Goal: Task Accomplishment & Management: Complete application form

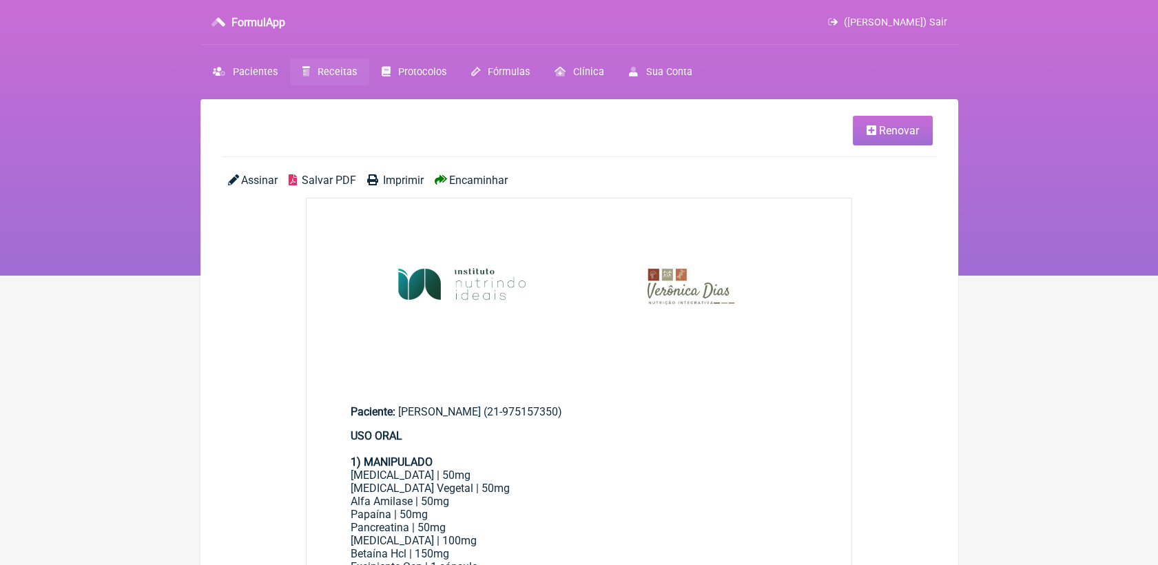
click at [355, 70] on link "Receitas" at bounding box center [329, 72] width 79 height 27
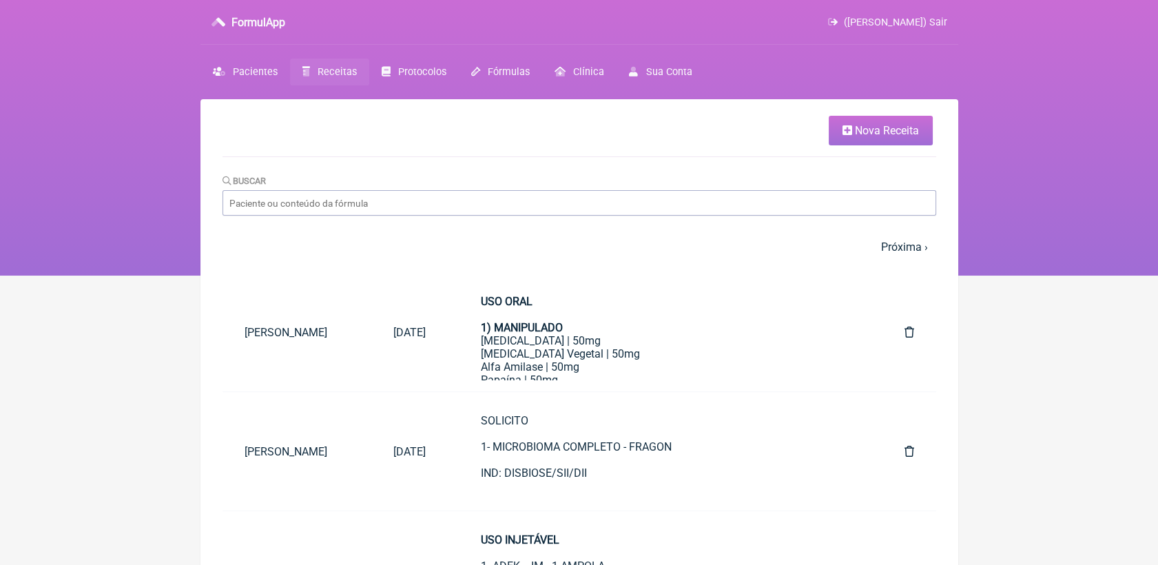
click at [880, 134] on span "Nova Receita" at bounding box center [887, 130] width 64 height 13
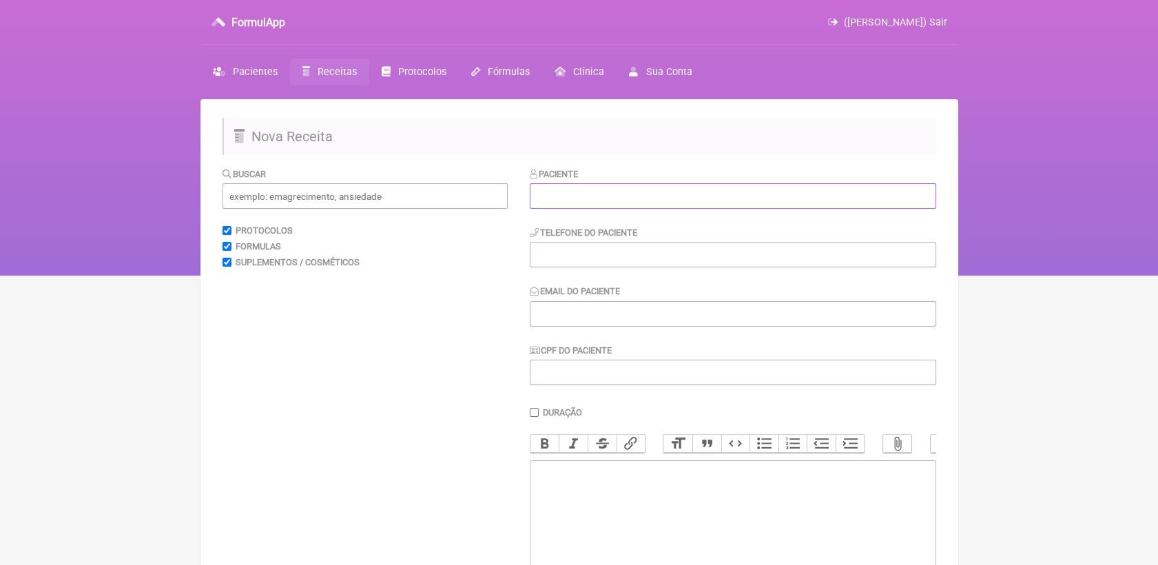
click at [550, 191] on input "text" at bounding box center [733, 195] width 406 height 25
paste input "[PERSON_NAME]"
type input "[PERSON_NAME]"
click at [661, 251] on input "tel" at bounding box center [733, 254] width 406 height 25
paste input "97396-6484"
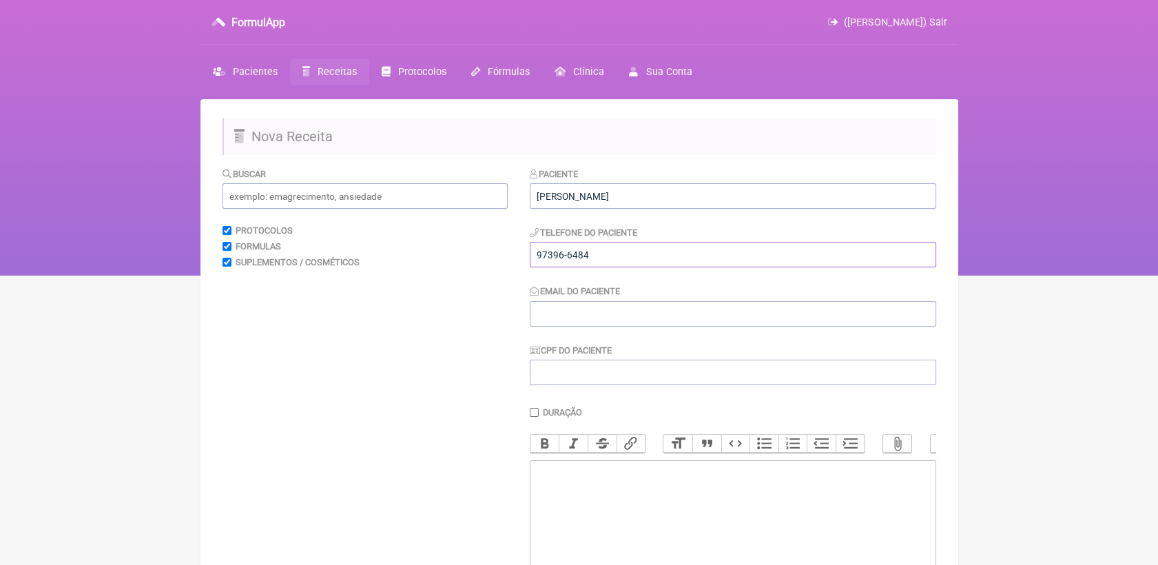
type input "97396-6484"
click at [686, 315] on input "Email do Paciente" at bounding box center [733, 313] width 406 height 25
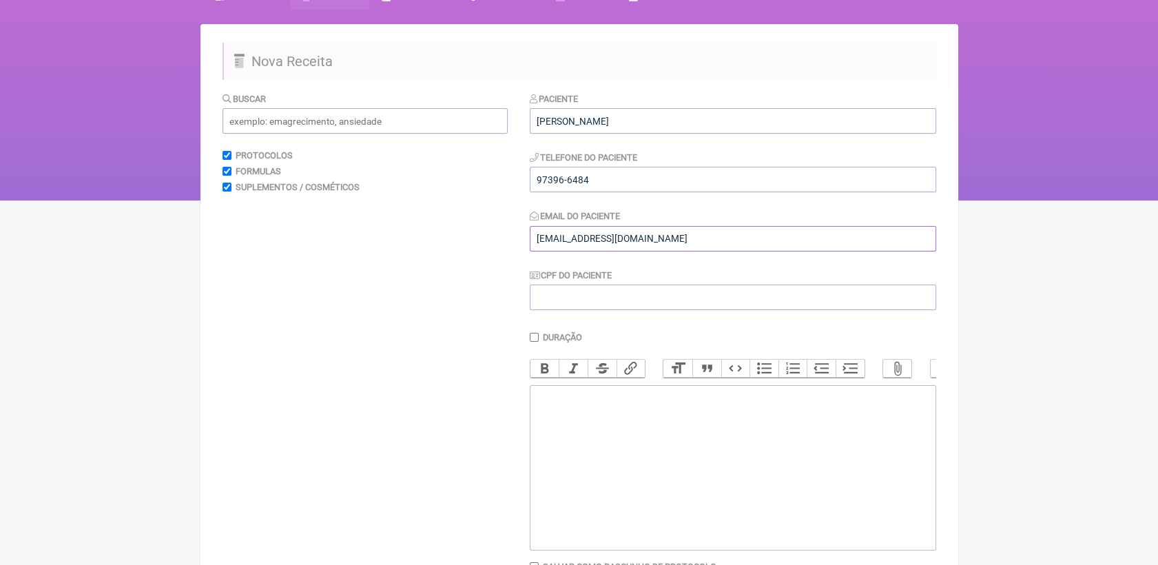
scroll to position [76, 0]
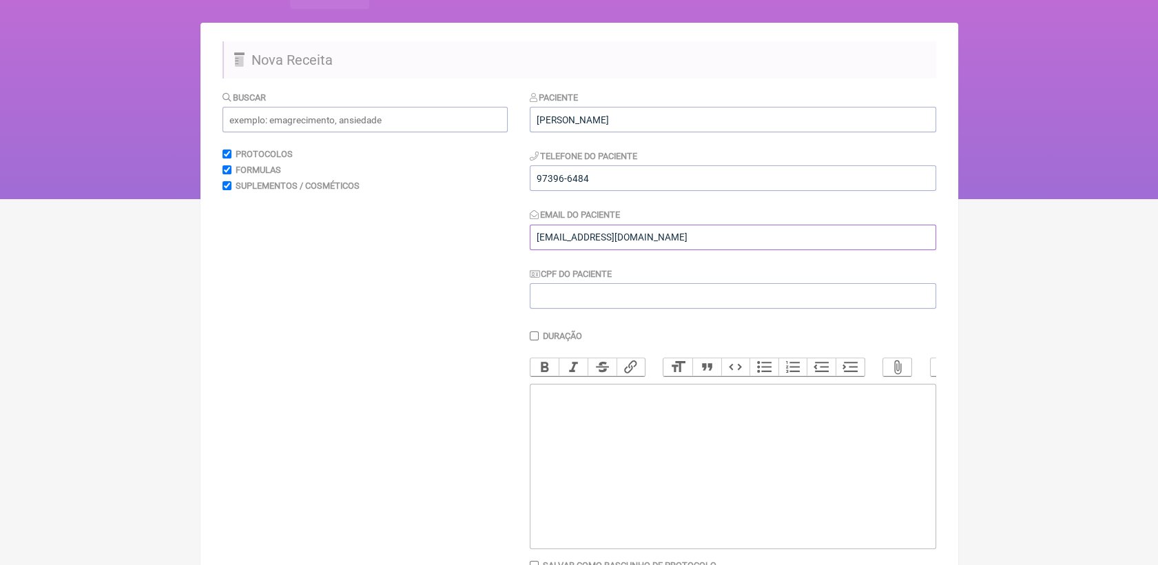
type input "[EMAIL_ADDRESS][DOMAIN_NAME]"
click at [686, 414] on trix-editor at bounding box center [733, 466] width 406 height 165
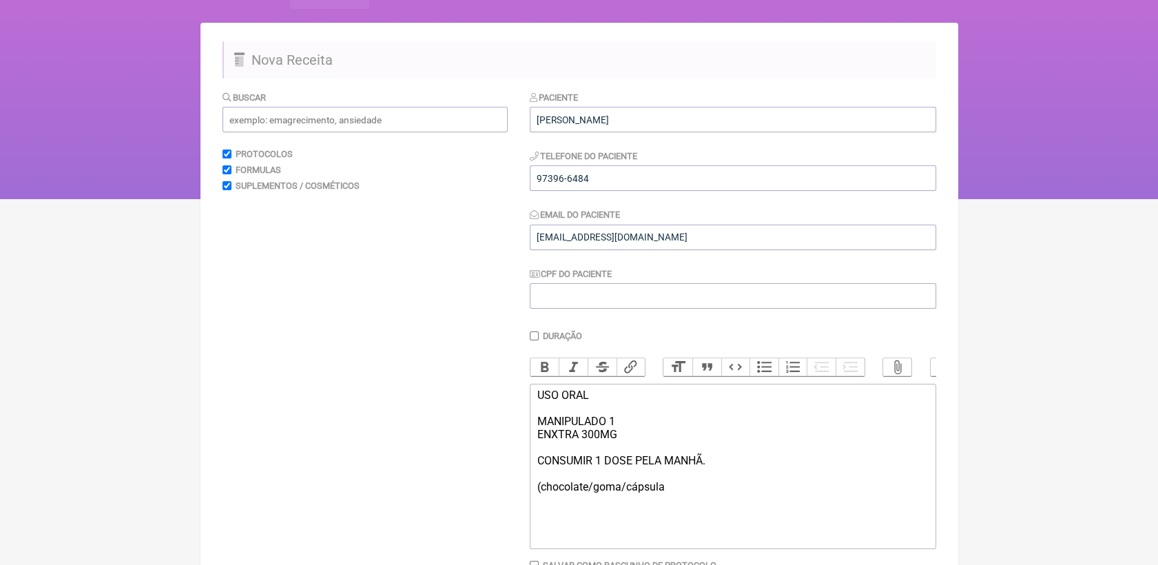
type trix-editor "<div>USO ORAL<br><br>MANIPULADO 1<br>ENXTRA 300MG&nbsp;<br><br>CONSUMIR 1 DOSE …"
drag, startPoint x: 535, startPoint y: 413, endPoint x: 635, endPoint y: 433, distance: 101.8
click at [635, 433] on trix-editor "USO ORAL MANIPULADO 1 ENXTRA 300MG CONSUMIR 1 DOSE PELA MANHÃ. (chocolate/goma/…" at bounding box center [733, 466] width 406 height 165
click at [540, 372] on button "Bold" at bounding box center [544, 367] width 29 height 18
click at [744, 456] on div "USO ORAL MANIPULADO 1 ENXTRA 300MG CONSUMIR 1 DOSE PELA MANHÃ. (chocolate/goma/…" at bounding box center [732, 440] width 391 height 105
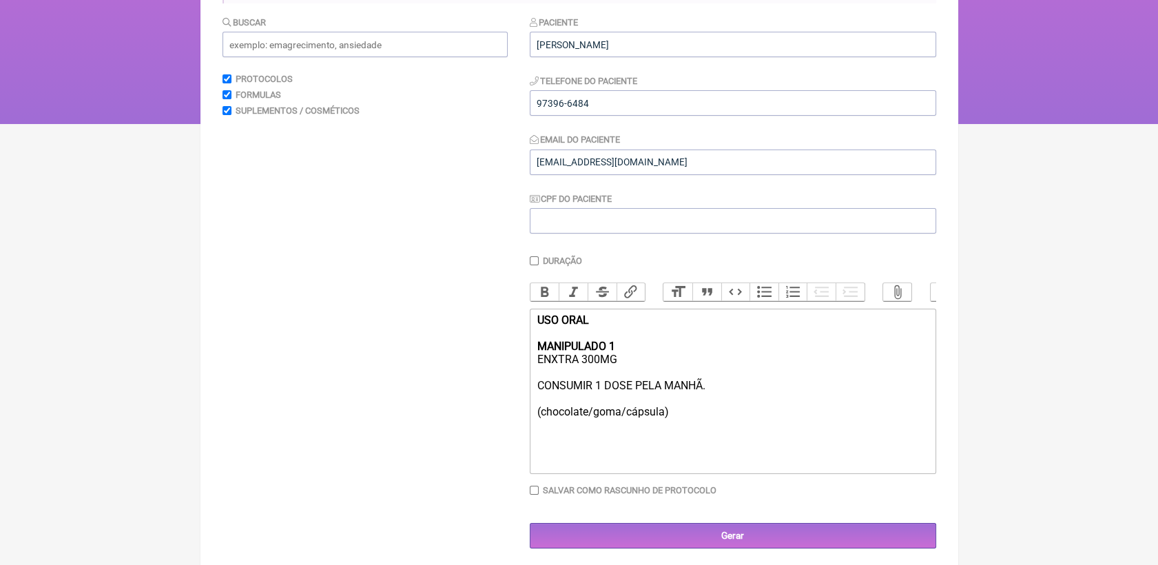
scroll to position [173, 0]
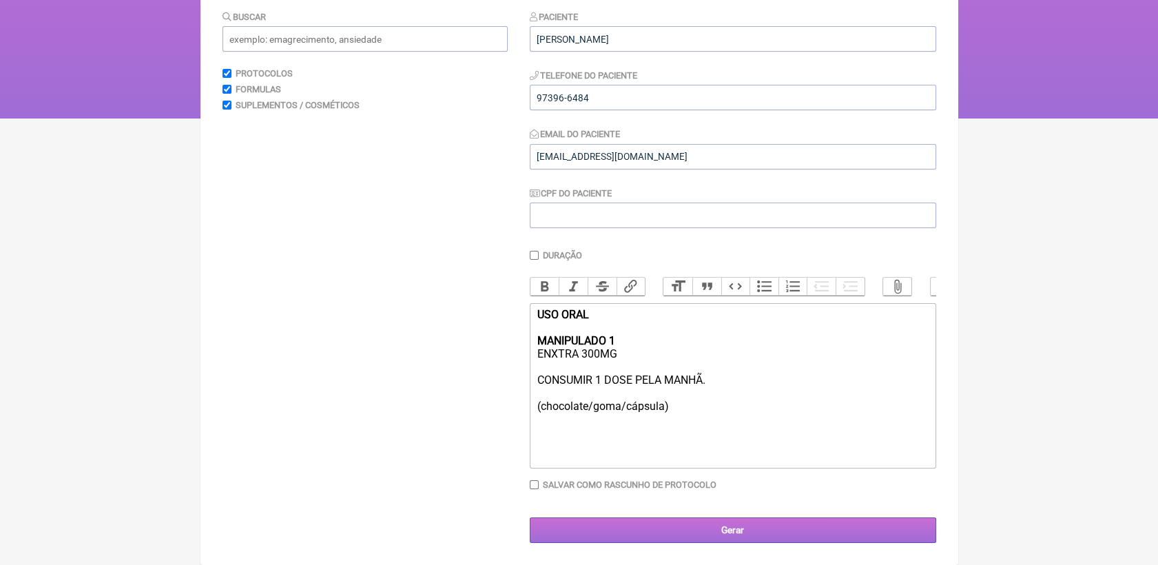
click at [758, 539] on input "Gerar" at bounding box center [733, 529] width 406 height 25
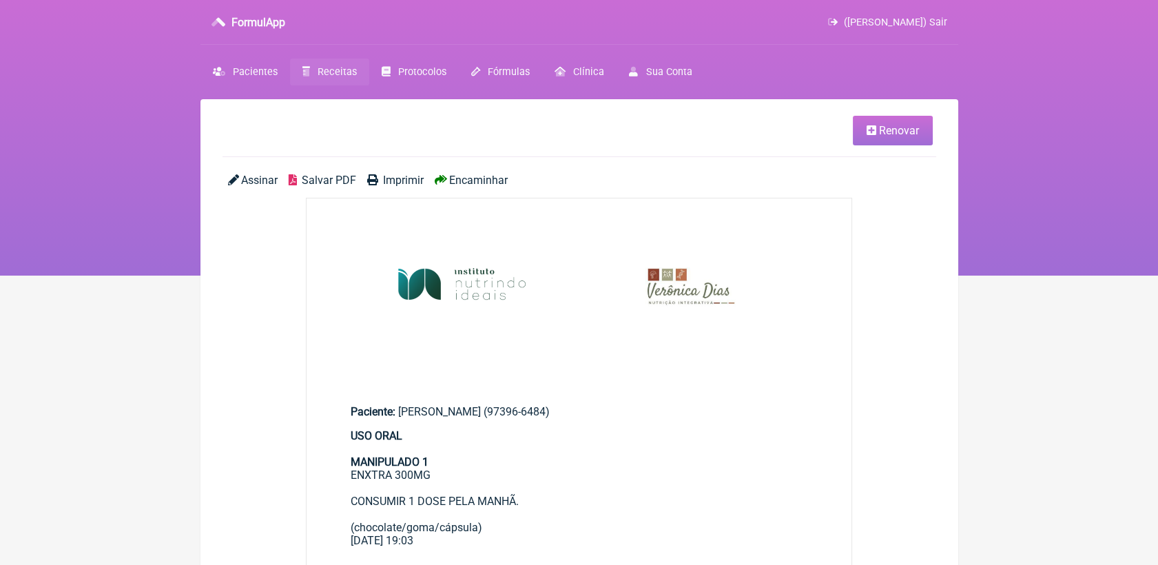
click at [336, 178] on span "Salvar PDF" at bounding box center [329, 180] width 54 height 13
click at [325, 70] on span "Receitas" at bounding box center [337, 72] width 39 height 12
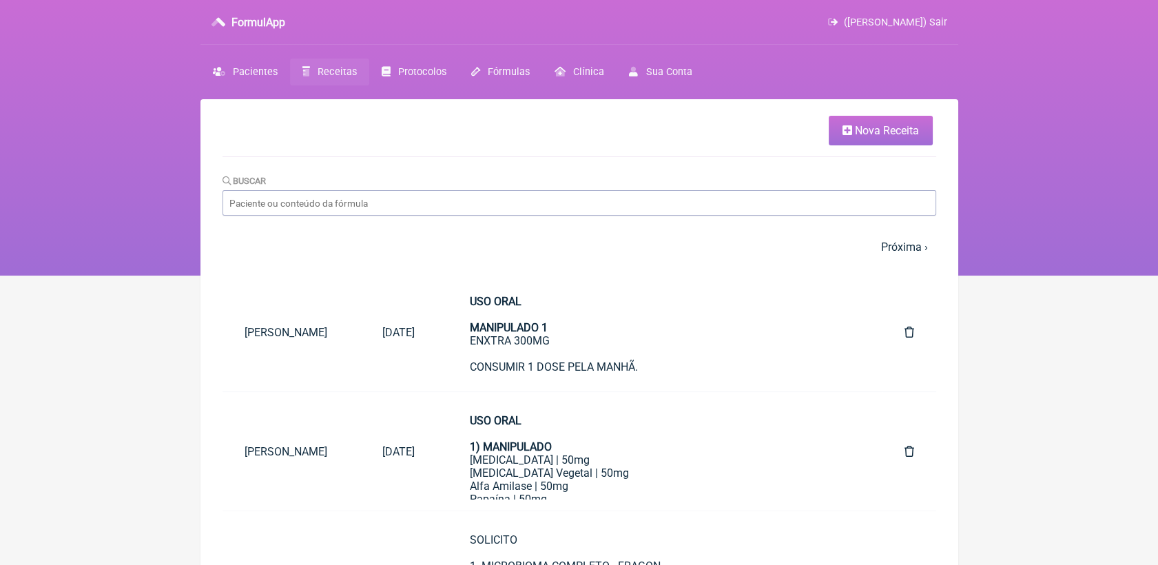
click at [869, 136] on span "Nova Receita" at bounding box center [887, 130] width 64 height 13
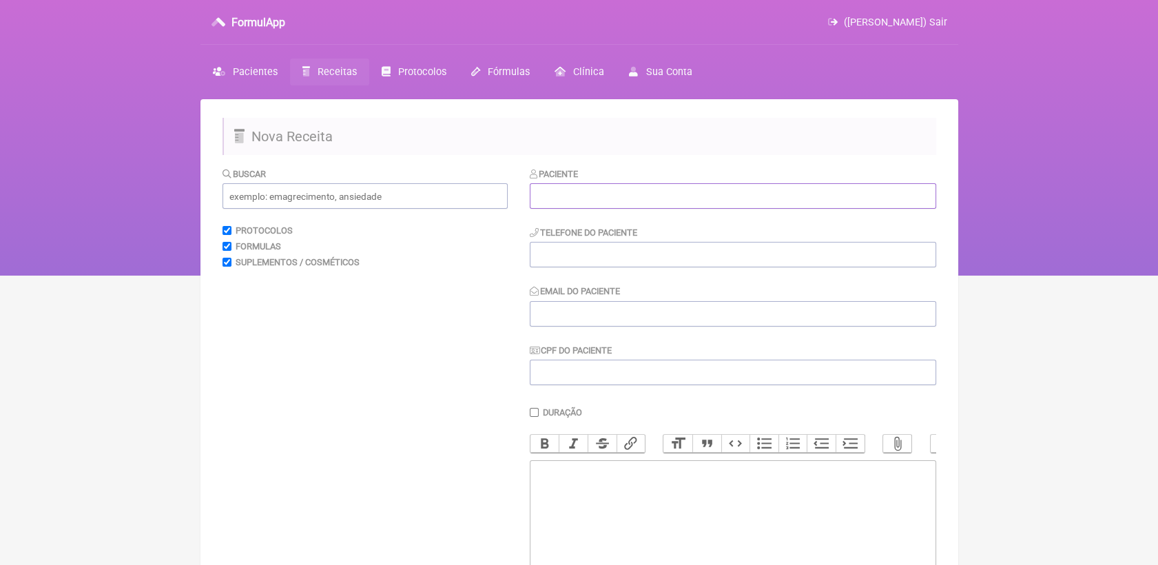
click at [748, 193] on input "text" at bounding box center [733, 195] width 406 height 25
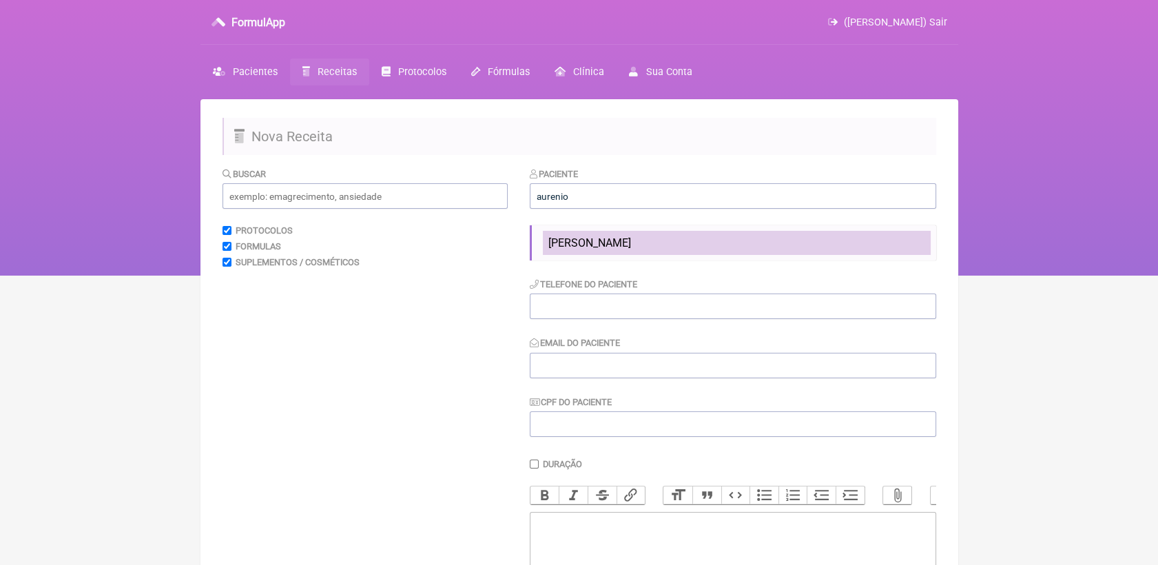
click at [683, 247] on li "Aurenio Oliveira Silva" at bounding box center [737, 243] width 388 height 24
type input "Aurenio Oliveira Silva"
type input "21997442703"
type input "aurenio@gmail.com"
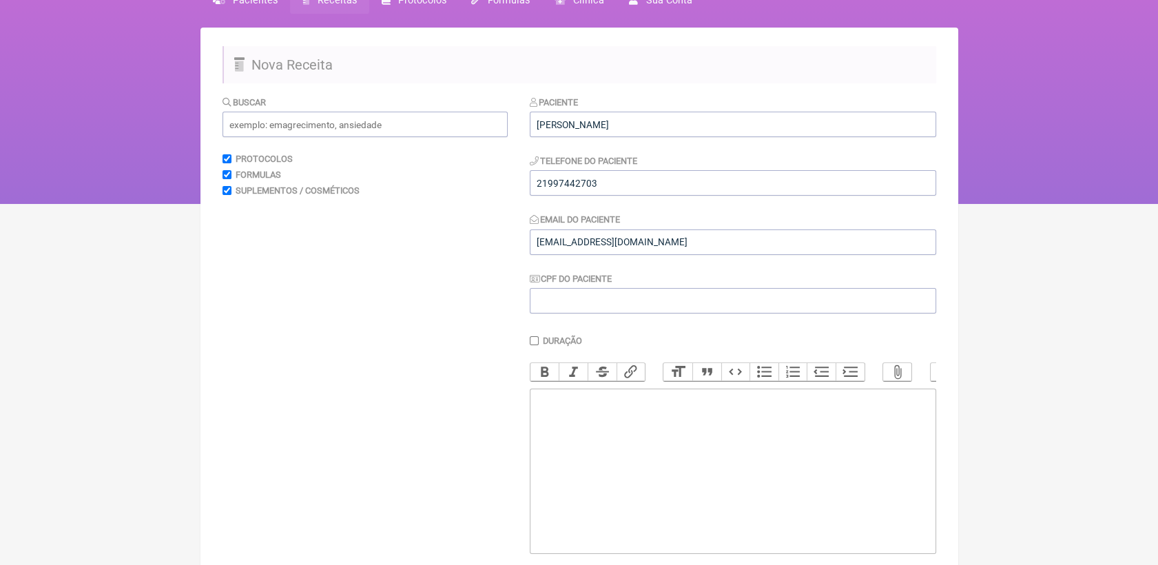
scroll to position [76, 0]
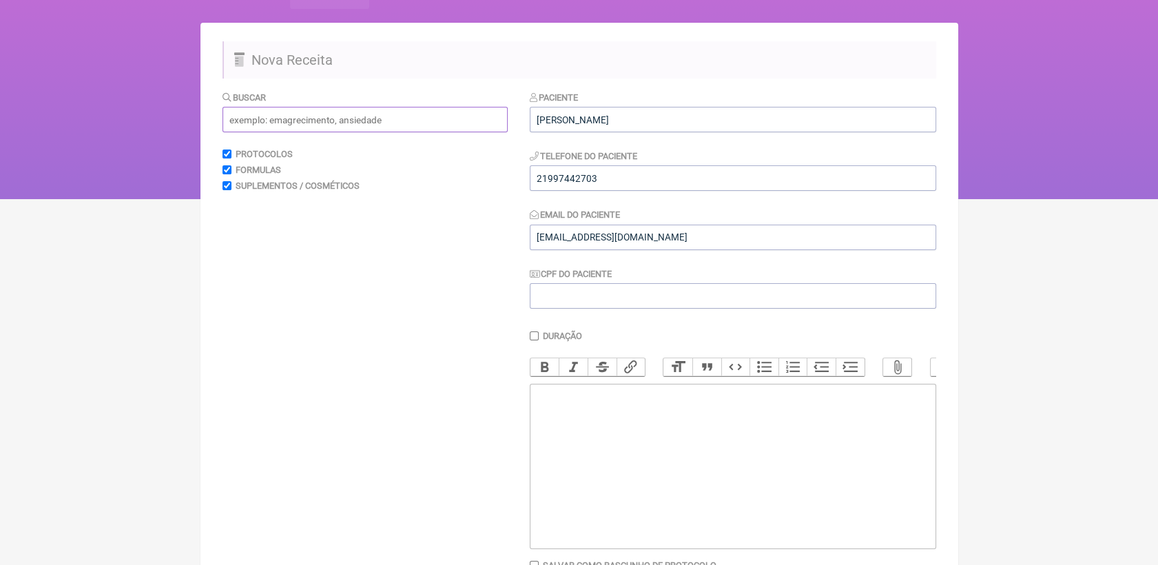
click at [400, 122] on input "text" at bounding box center [364, 119] width 285 height 25
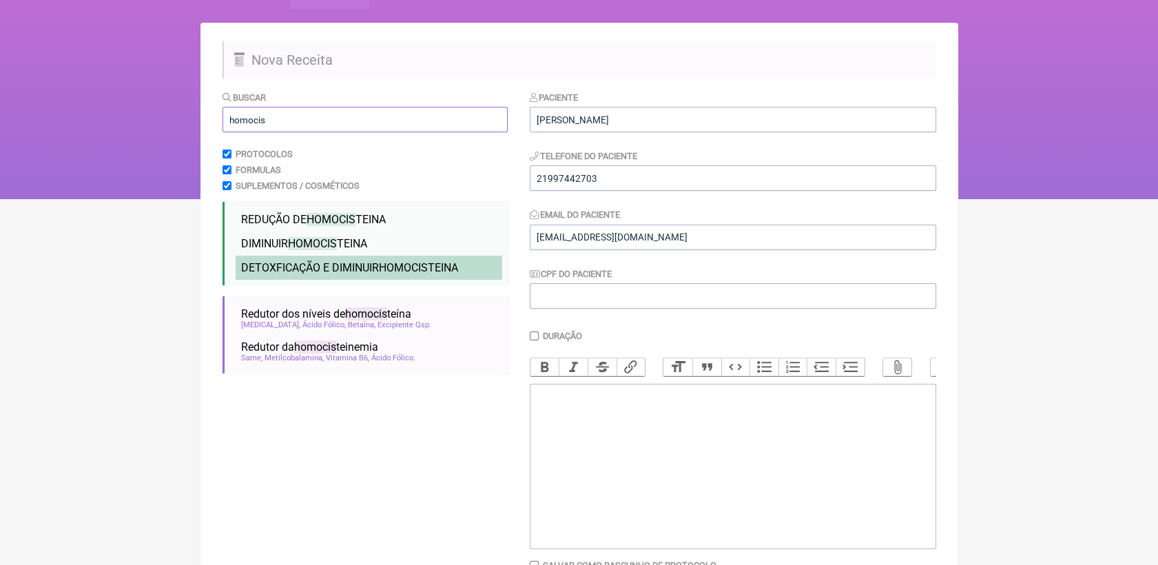
type input "homocis"
click at [390, 271] on span "HOMOCIS" at bounding box center [403, 267] width 49 height 13
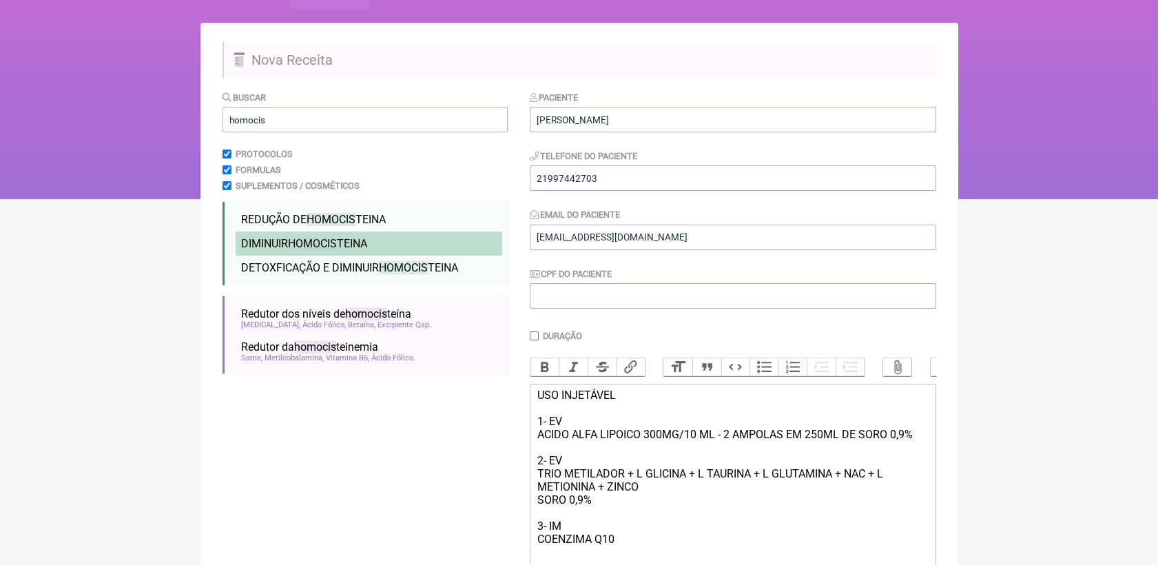
click at [382, 240] on li "DIMINUIR HOMOCIS TEINA homocis teina oral" at bounding box center [369, 243] width 267 height 24
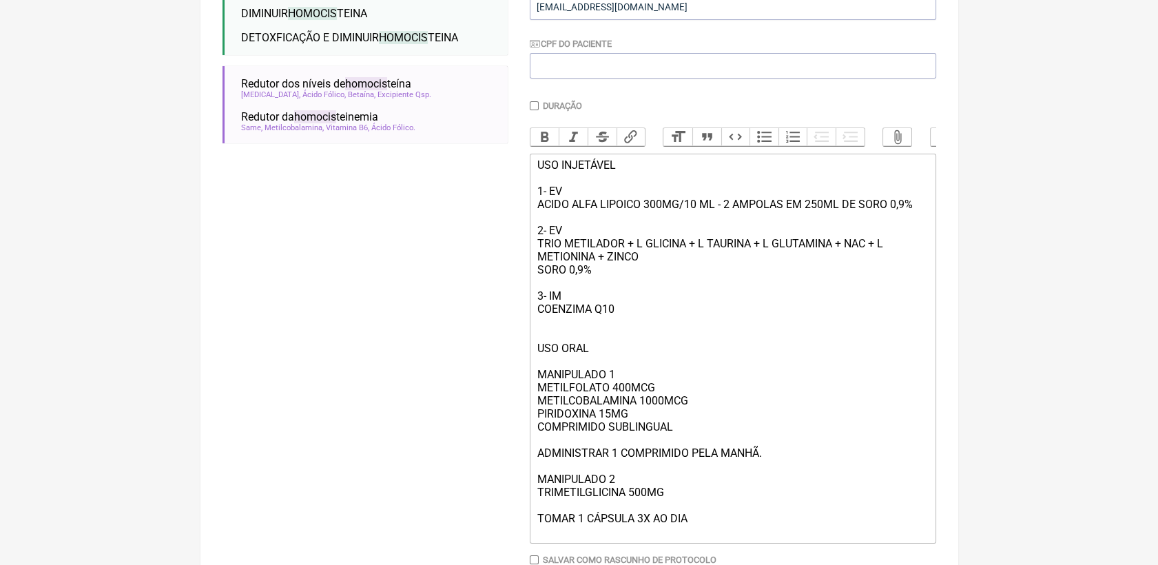
scroll to position [306, 0]
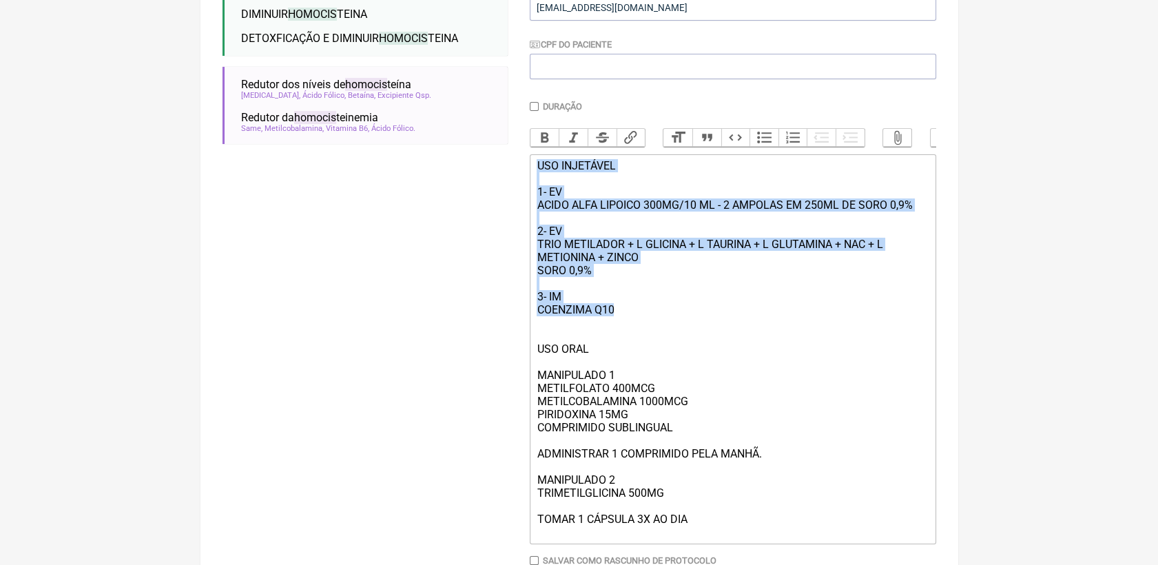
drag, startPoint x: 621, startPoint y: 329, endPoint x: 502, endPoint y: 154, distance: 211.7
click at [502, 154] on form "Buscar homocis Protocolos Formulas Suplementos / Cosméticos REDUÇÃO DE HOMOCIS …" at bounding box center [579, 240] width 714 height 758
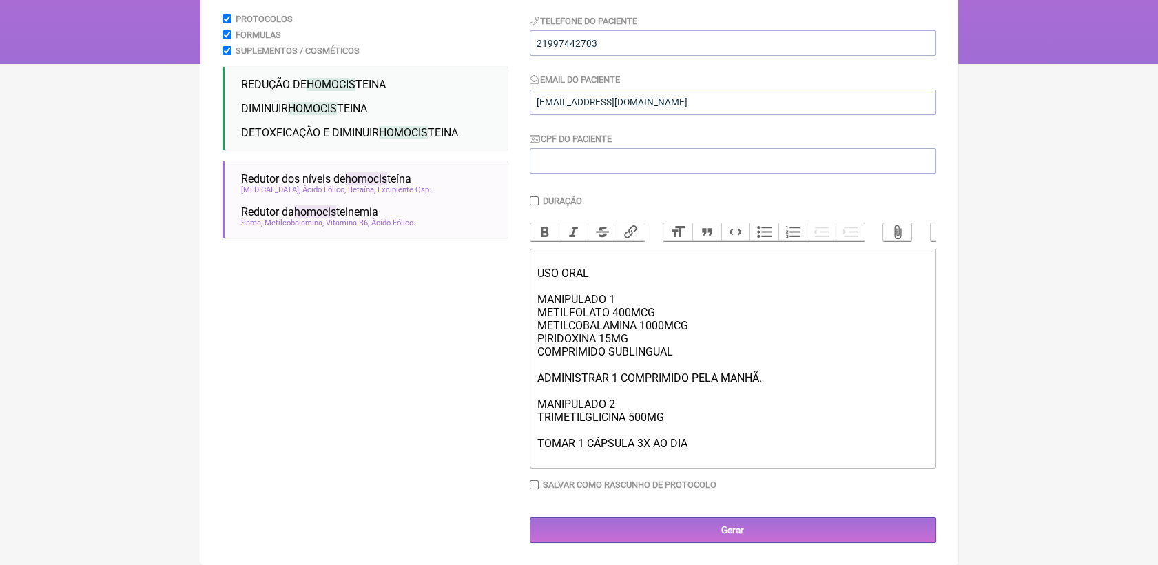
scroll to position [220, 0]
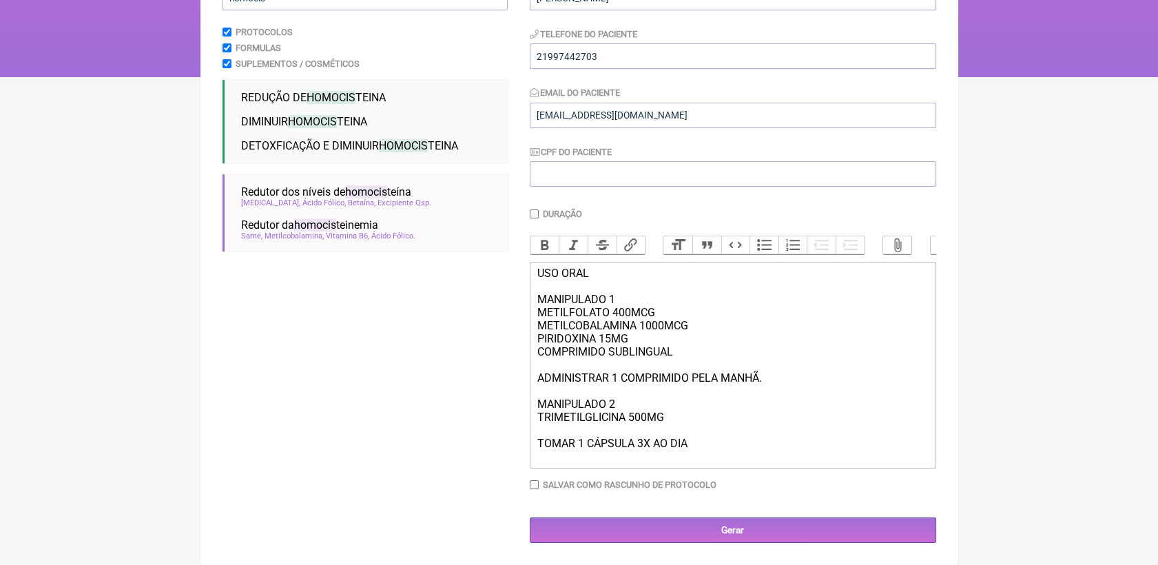
click at [709, 448] on div "USO ORAL MANIPULADO 1 METILFOLATO 400MCG METILCOBALAMINA 1000MCG PIRIDOXINA 15M…" at bounding box center [732, 365] width 391 height 196
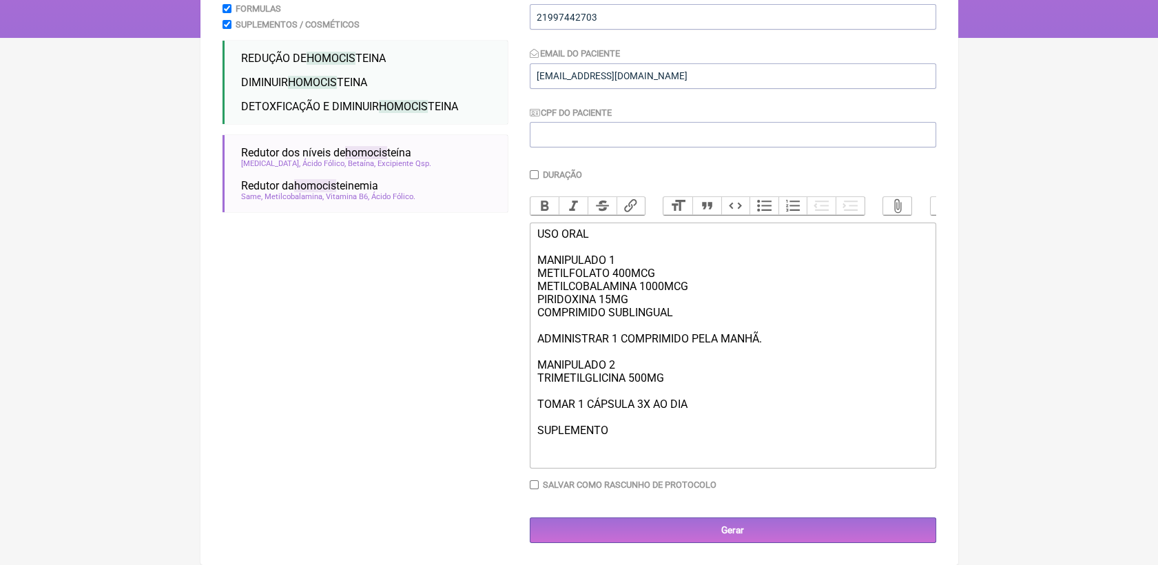
scroll to position [260, 0]
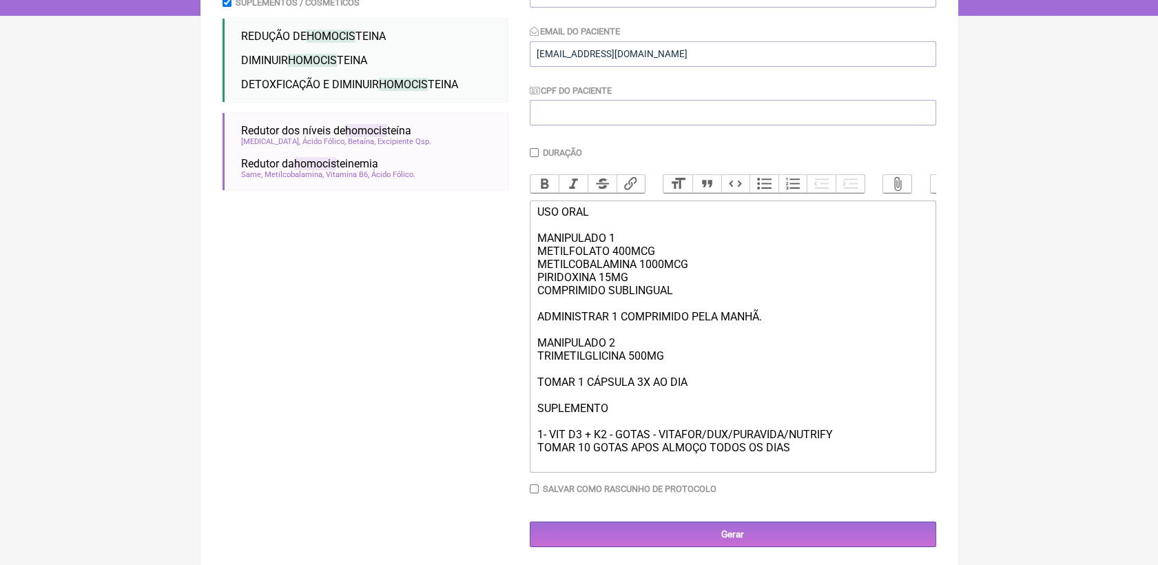
type trix-editor "<div>USO ORAL<br><br>MANIPULADO 1<br>METILFOLATO 400MCG<br>METILCOBALAMINA 1000…"
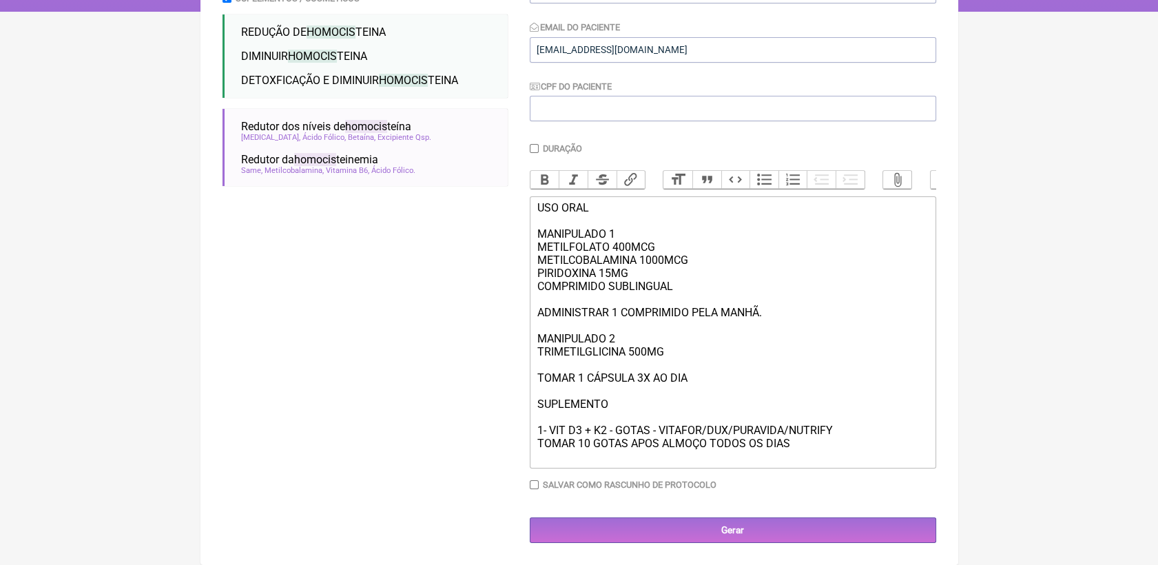
scroll to position [287, 0]
click at [744, 535] on input "Gerar" at bounding box center [733, 529] width 406 height 25
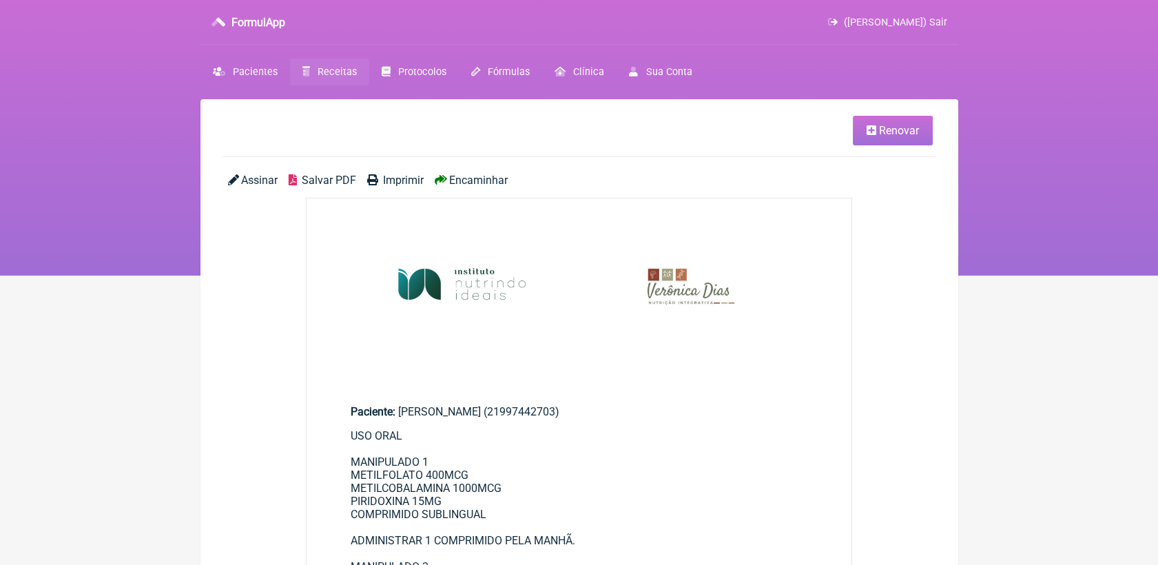
click at [318, 187] on div "Assinar Salvar PDF Imprimir Encaminhar" at bounding box center [579, 186] width 714 height 24
click at [320, 182] on span "Salvar PDF" at bounding box center [329, 180] width 54 height 13
click at [345, 72] on span "Receitas" at bounding box center [337, 72] width 39 height 12
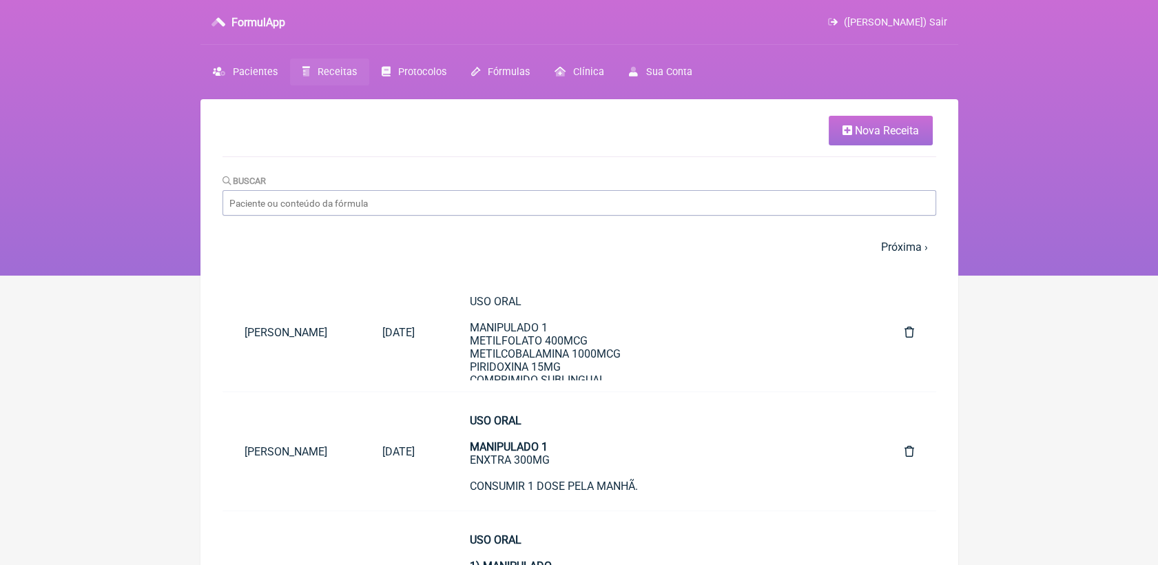
click at [840, 135] on link "Nova Receita" at bounding box center [881, 131] width 104 height 30
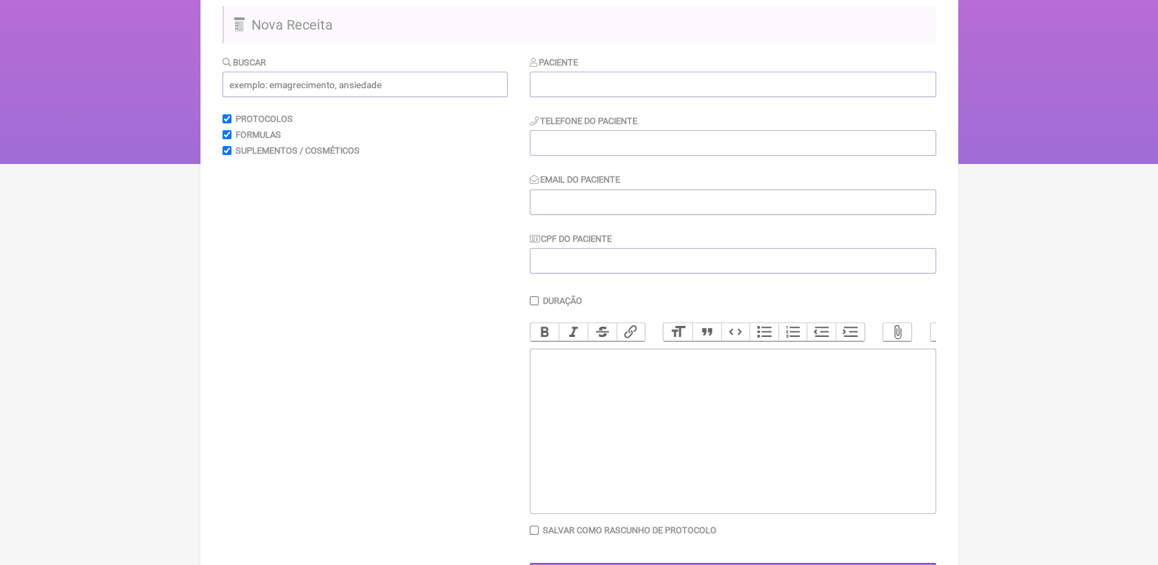
scroll to position [173, 0]
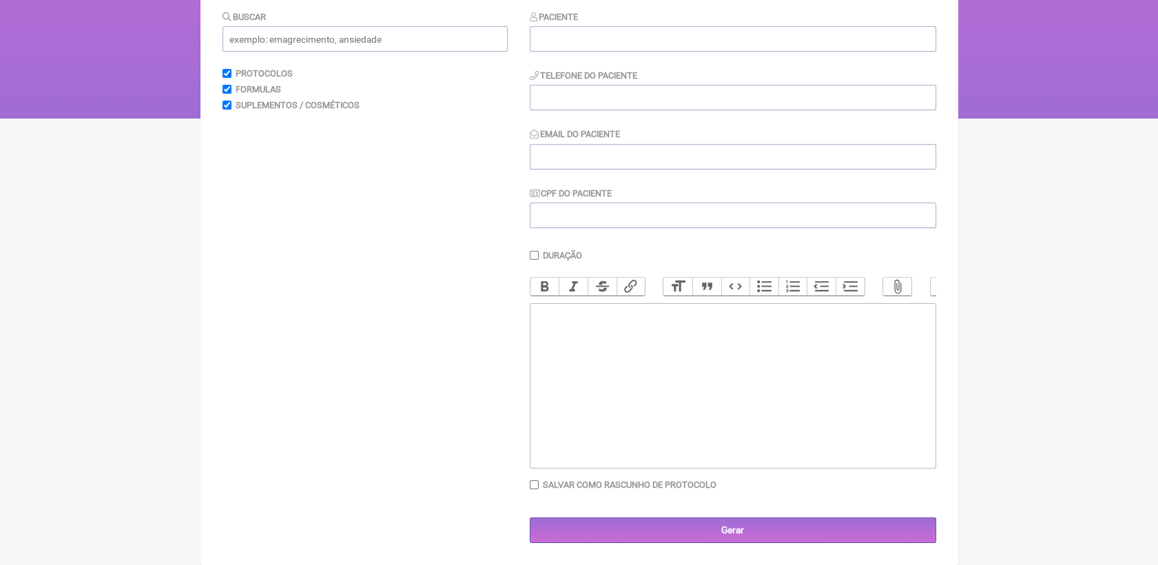
click at [651, 323] on trix-editor at bounding box center [733, 385] width 406 height 165
click at [636, 334] on trix-editor at bounding box center [733, 385] width 406 height 165
drag, startPoint x: 534, startPoint y: 314, endPoint x: 553, endPoint y: 316, distance: 19.4
click at [553, 316] on trix-editor "IgE TOTAL IgE CASEINA IgE" at bounding box center [733, 385] width 406 height 165
copy div "IgE"
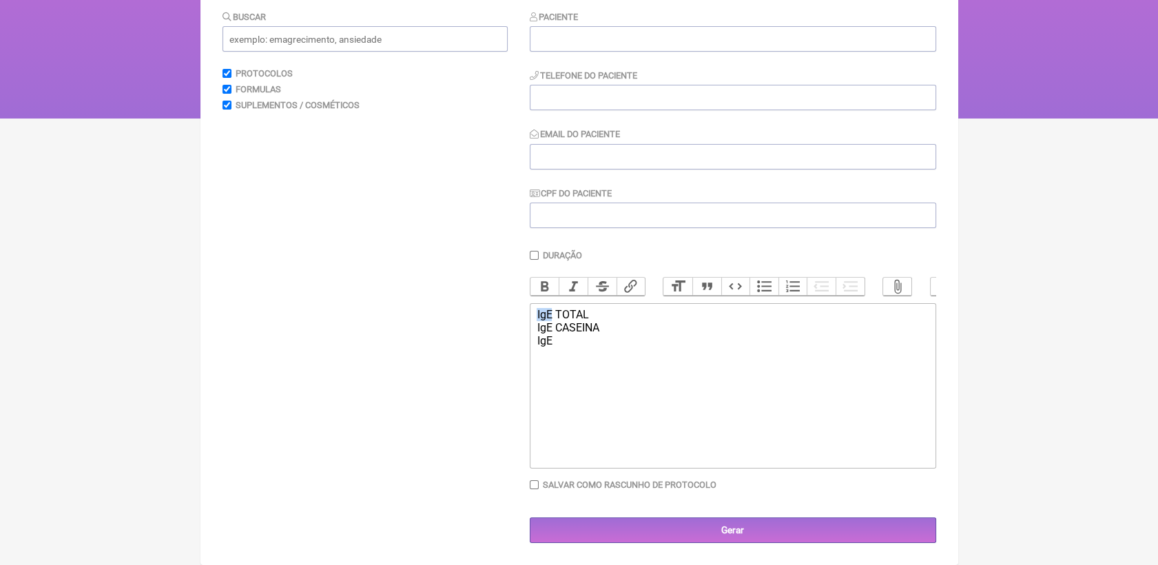
click at [554, 355] on trix-editor "IgE TOTAL IgE CASEINA IgE" at bounding box center [733, 385] width 406 height 165
paste trix-editor "IgE"
click at [565, 360] on div "IgE TOTAL IgE CASEINA IgE IgE" at bounding box center [732, 334] width 391 height 52
click at [541, 354] on div "IgE TOTAL IgE CASEINA IgE IgE" at bounding box center [732, 334] width 391 height 52
click at [576, 342] on div "IgE TOTAL IgE CASEINA IgE IgE" at bounding box center [732, 334] width 391 height 52
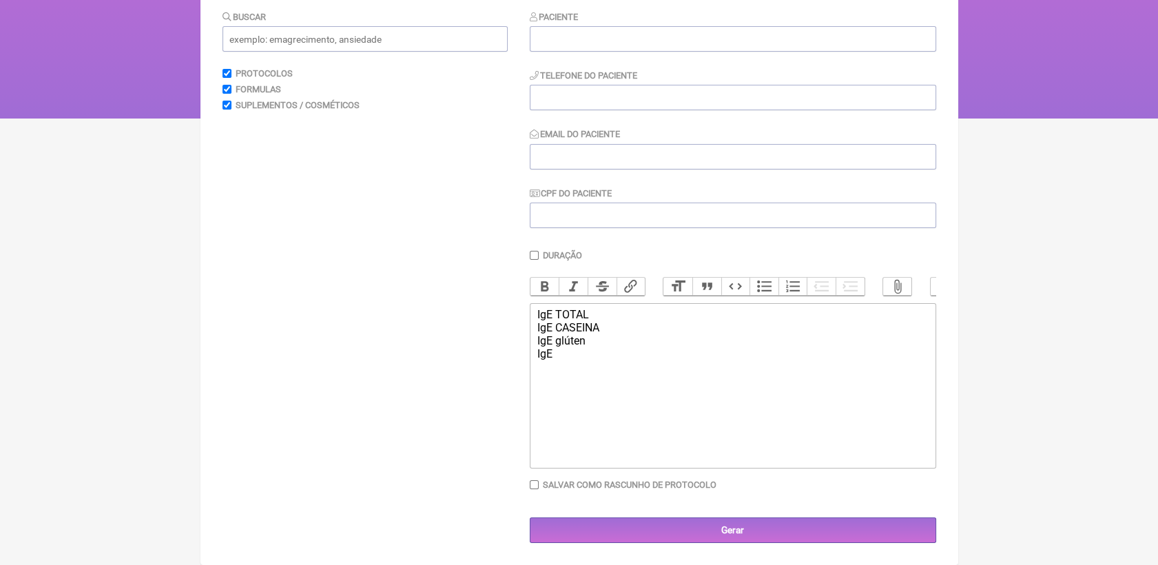
click at [566, 359] on div "IgE TOTAL IgE CASEINA IgE glúten IgE" at bounding box center [732, 334] width 391 height 52
click at [556, 329] on div "IgE TOTAL IgE CASEINA IgE glúten IgE amendoim IgE" at bounding box center [732, 340] width 391 height 65
drag, startPoint x: 556, startPoint y: 332, endPoint x: 604, endPoint y: 326, distance: 48.5
click at [604, 326] on div "IgE TOTAL IgE especifico CASEINA IgE glúten IgE amendoim IgE" at bounding box center [732, 340] width 391 height 65
copy div "especifico"
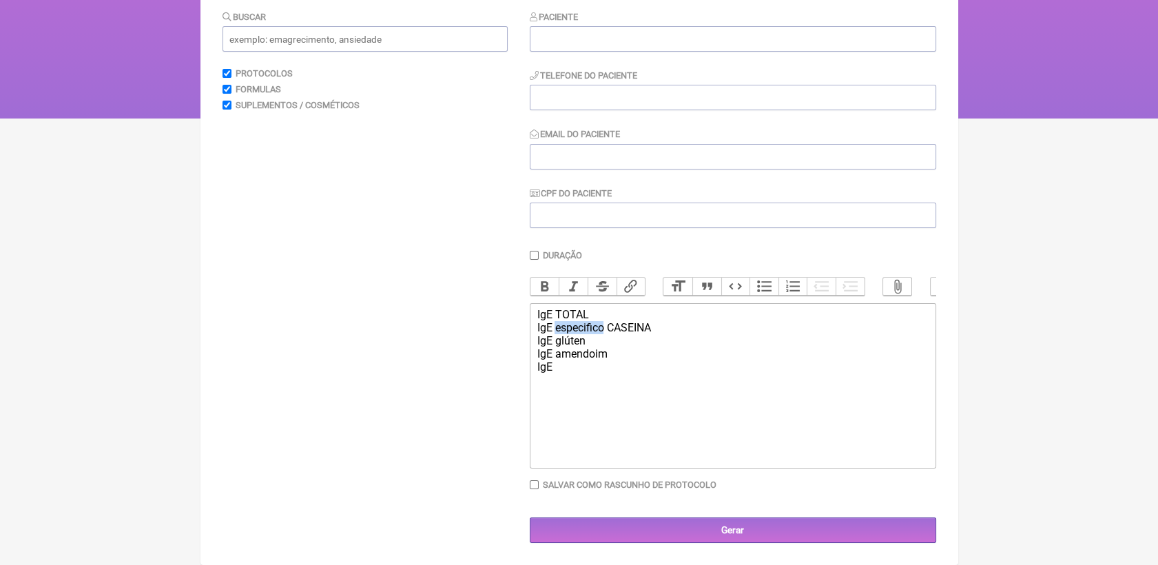
click at [557, 342] on div "IgE TOTAL IgE especifico CASEINA IgE glúten IgE amendoim IgE" at bounding box center [732, 340] width 391 height 65
paste trix-editor "especifico"
click at [558, 355] on div "IgE TOTAL IgE especifico CASEINA IgE especifico glúten IgE amendoim IgE" at bounding box center [732, 340] width 391 height 65
click at [553, 372] on div "IgE TOTAL IgE especifico CASEINA IgE especifico glúten IgE amendoim IgE" at bounding box center [732, 340] width 391 height 65
click at [552, 361] on div "IgE TOTAL IgE especifico CASEINA IgE especifico glúten IgE amendoim IgE" at bounding box center [732, 340] width 391 height 65
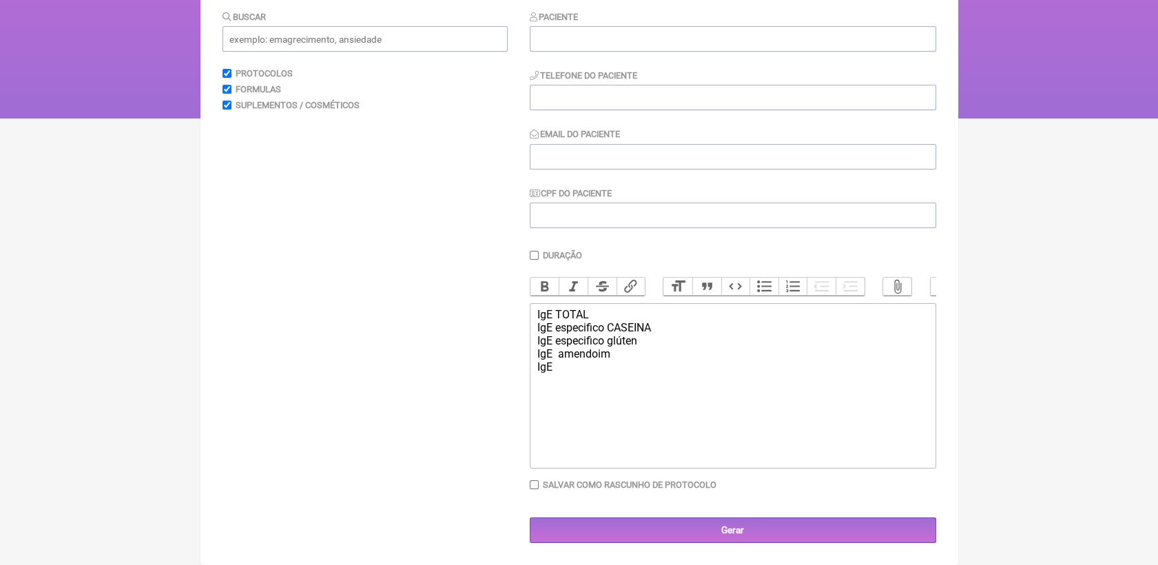
paste trix-editor "especifico"
click at [564, 373] on div "IgE TOTAL IgE especifico CASEINA IgE especifico glúten IgE especifico amendoim …" at bounding box center [732, 340] width 391 height 65
paste trix-editor "especifico"
drag, startPoint x: 608, startPoint y: 342, endPoint x: 641, endPoint y: 345, distance: 33.2
click at [641, 345] on div "IgE TOTAL IgE especifico CASEINA IgE especifico glúten IgE especifico amendoim …" at bounding box center [732, 340] width 391 height 65
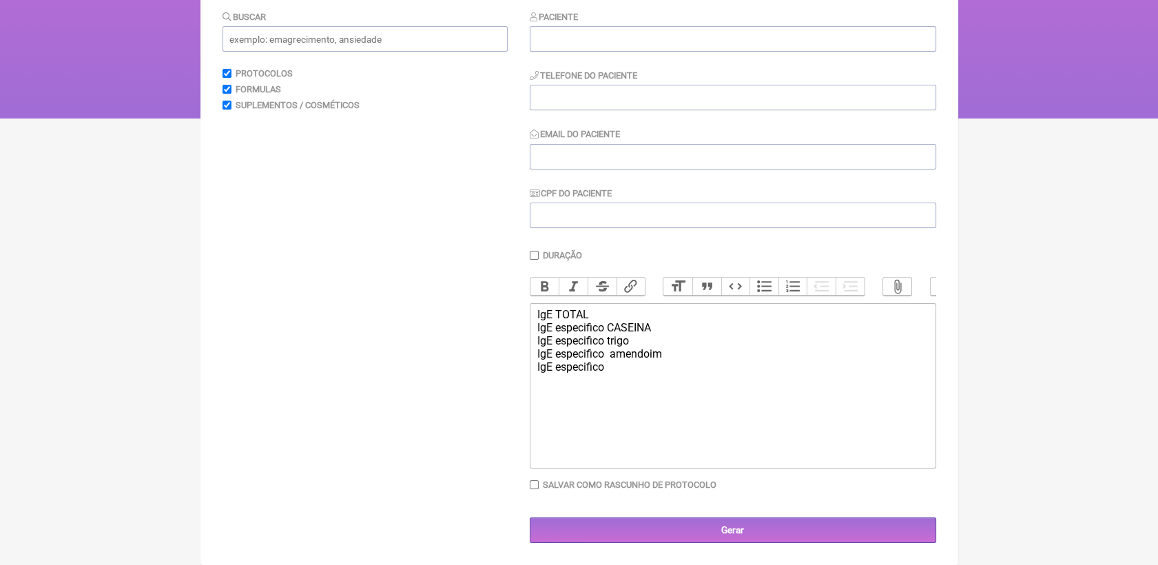
click at [639, 370] on div "IgE TOTAL IgE especifico CASEINA IgE especifico trigo IgE especifico amendoim I…" at bounding box center [732, 340] width 391 height 65
drag, startPoint x: 535, startPoint y: 367, endPoint x: 602, endPoint y: 391, distance: 71.0
click at [602, 391] on trix-editor "IgE TOTAL IgE especifico CASEINA IgE especifico trigo IgE especifico amendoim I…" at bounding box center [733, 385] width 406 height 165
copy div "IgE especifico"
click at [597, 394] on trix-editor "IgE TOTAL IgE especifico CASEINA IgE especifico trigo IgE especifico amendoim I…" at bounding box center [733, 385] width 406 height 165
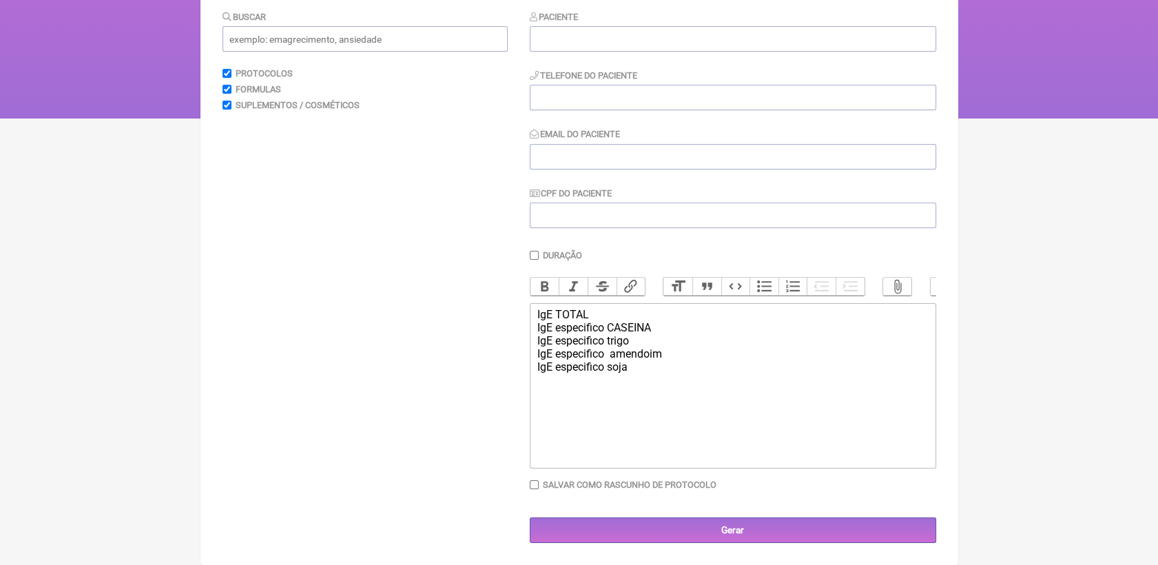
click at [579, 380] on trix-editor "IgE TOTAL IgE especifico CASEINA IgE especifico trigo IgE especifico amendoim I…" at bounding box center [733, 385] width 406 height 165
click at [643, 372] on div "IgE TOTAL IgE especifico CASEINA IgE especifico trigo IgE especifico amendoim I…" at bounding box center [732, 340] width 391 height 65
paste trix-editor "IgE especifico"
click at [607, 386] on div "IgE TOTAL IgE especifico CASEINA IgE especifico trigo IgE especifico amendoim I…" at bounding box center [732, 360] width 391 height 105
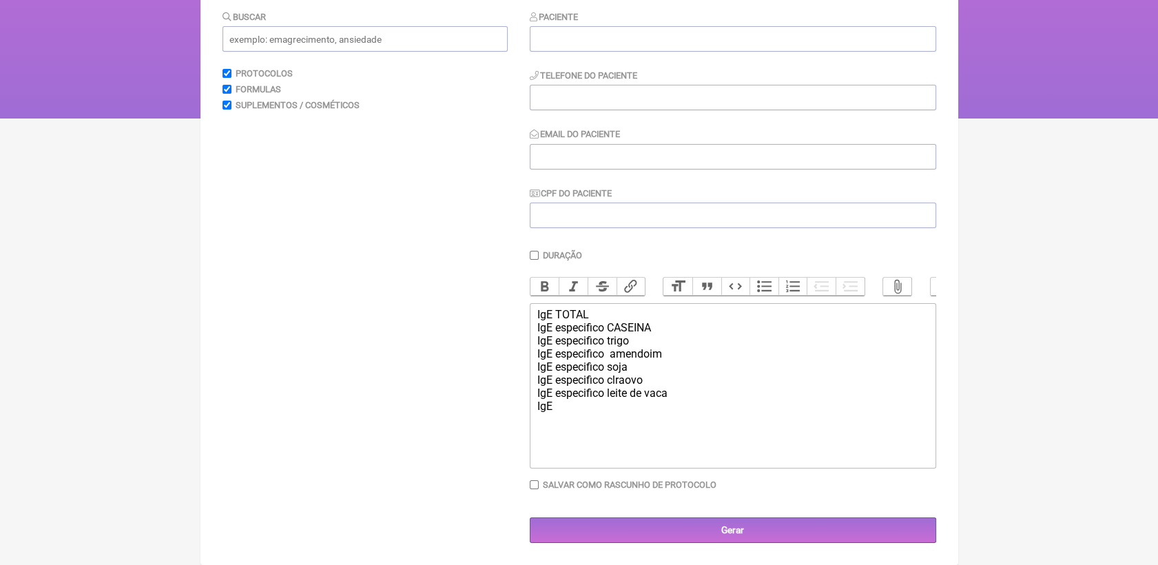
click at [614, 381] on div "IgE TOTAL IgE especifico CASEINA IgE especifico trigo IgE especifico amendoim I…" at bounding box center [732, 360] width 391 height 105
click at [617, 383] on div "IgE TOTAL IgE especifico CASEINA IgE especifico trigo IgE especifico amendoim I…" at bounding box center [732, 360] width 391 height 105
click at [632, 382] on div "IgE TOTAL IgE especifico CASEINA IgE especifico trigo IgE especifico amendoim I…" at bounding box center [732, 360] width 391 height 105
click at [656, 383] on div "IgE TOTAL IgE especifico CASEINA IgE especifico trigo IgE especifico amendoim I…" at bounding box center [732, 360] width 391 height 105
paste trix-editor "IgE especifico"
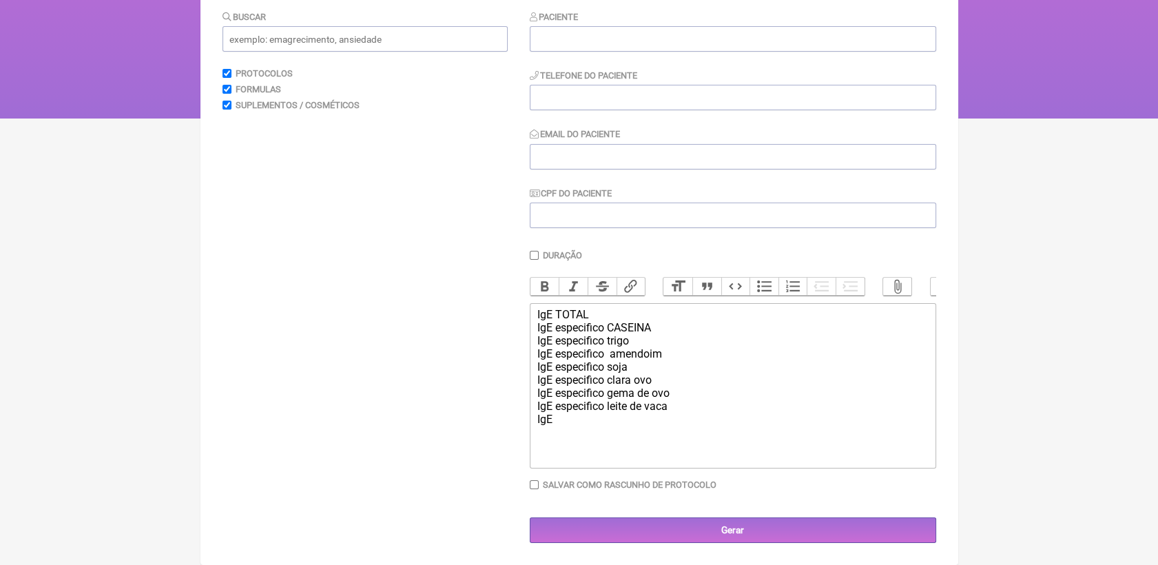
click at [638, 422] on div "IgE TOTAL IgE especifico CASEINA IgE especifico trigo IgE especifico amendoim I…" at bounding box center [732, 367] width 391 height 118
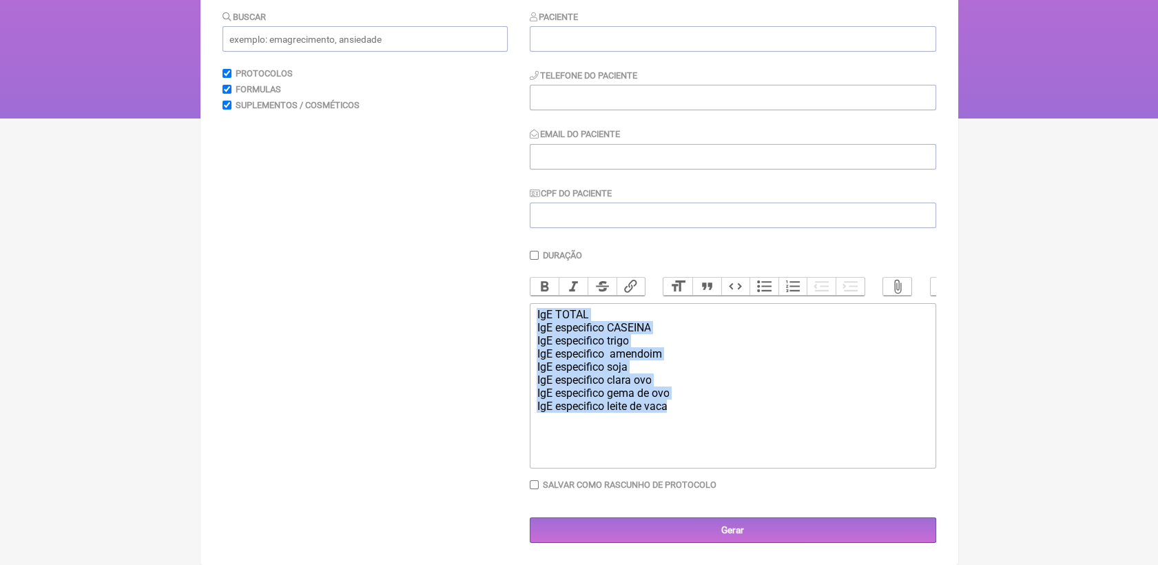
drag, startPoint x: 670, startPoint y: 413, endPoint x: 534, endPoint y: 303, distance: 175.3
click at [534, 303] on trix-editor "IgE TOTAL IgE especifico CASEINA IgE especifico trigo IgE especifico amendoim I…" at bounding box center [733, 385] width 406 height 165
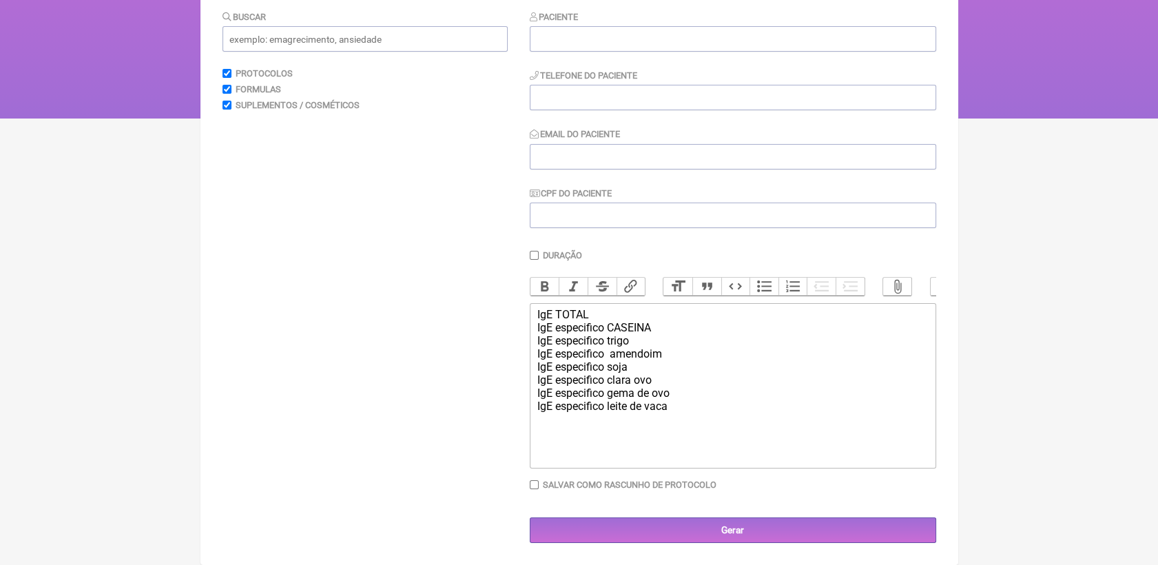
click at [565, 448] on trix-editor "IgE TOTAL IgE especifico CASEINA IgE especifico trigo IgE especifico amendoim I…" at bounding box center [733, 385] width 406 height 165
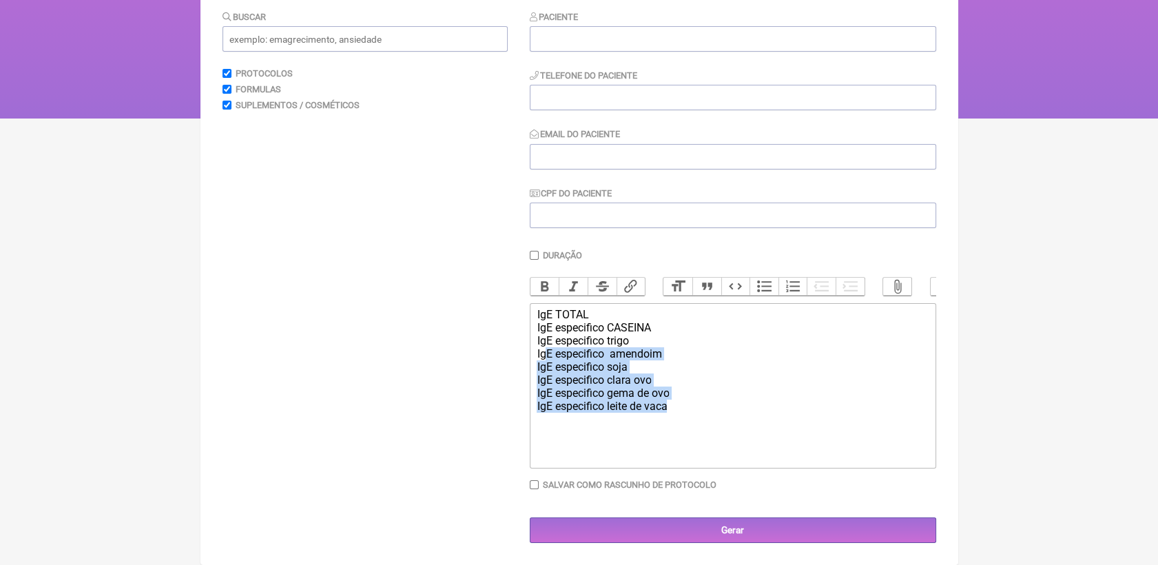
drag, startPoint x: 675, startPoint y: 406, endPoint x: 548, endPoint y: 353, distance: 138.3
click at [548, 353] on div "IgE TOTAL IgE especifico CASEINA IgE especifico trigo IgE especifico amendoim I…" at bounding box center [732, 367] width 391 height 118
click at [672, 406] on div "IgE TOTAL IgE especifico CASEINA IgE especifico trigo IgE especifico amendoim I…" at bounding box center [732, 367] width 391 height 118
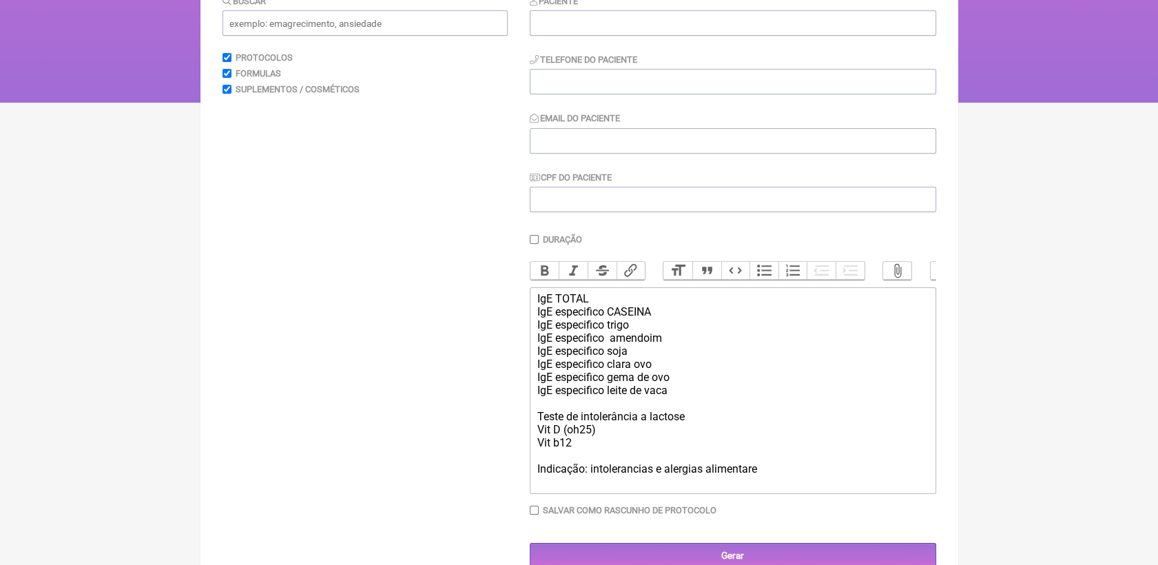
type trix-editor "<div>IgE TOTAL<br>IgE especifico CASEINA<br>IgE especifico trigo<br>IgE especif…"
drag, startPoint x: 766, startPoint y: 484, endPoint x: 526, endPoint y: 315, distance: 293.3
click at [526, 315] on form "Buscar Protocolos Formulas Suplementos / Cosméticos Paciente Telefone do Pacien…" at bounding box center [579, 281] width 714 height 574
copy div "IgE TOTAL IgE especifico CASEINA IgE especifico trigo IgE especifico amendoim I…"
